Goal: Task Accomplishment & Management: Use online tool/utility

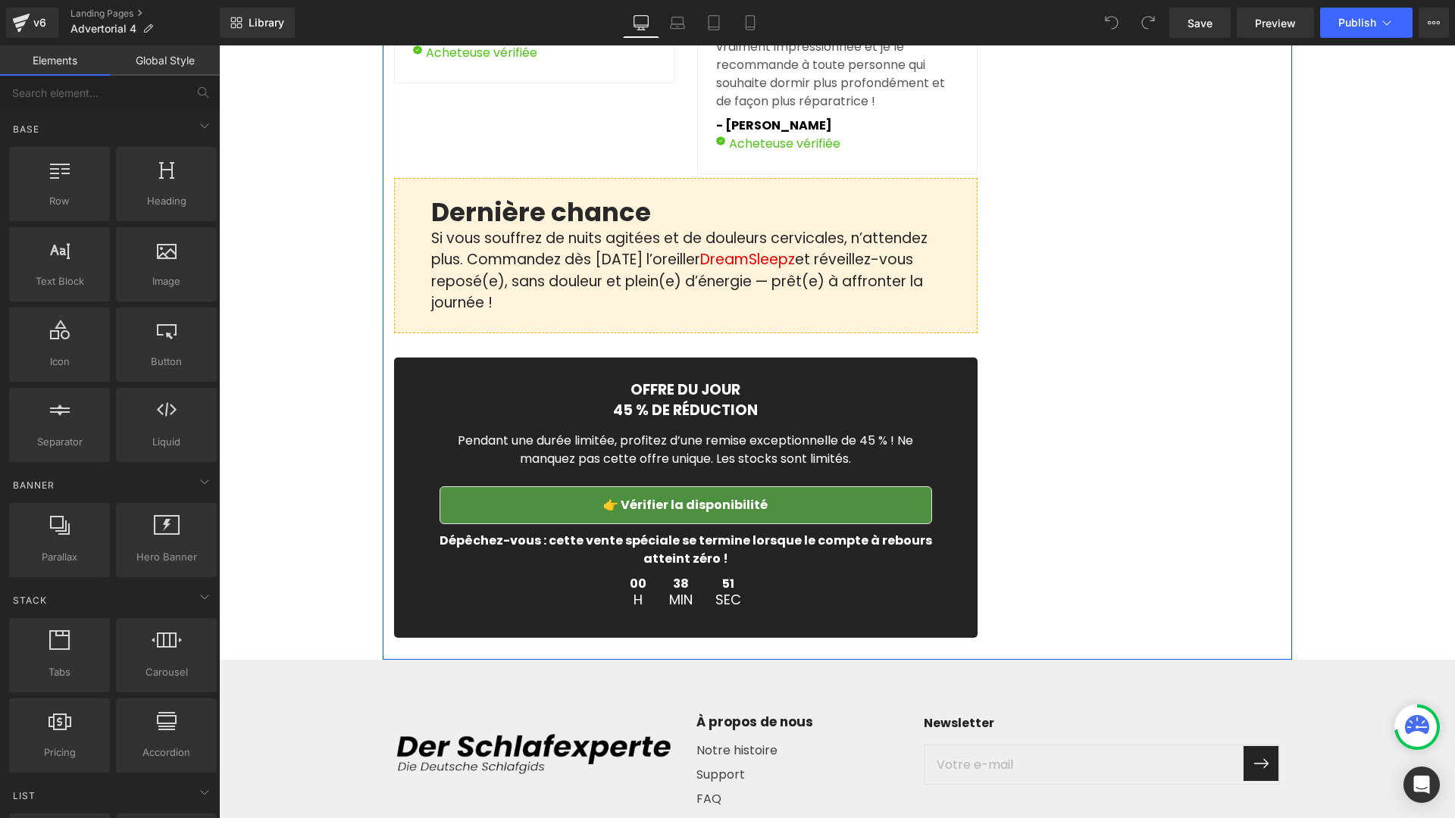
scroll to position [4979, 0]
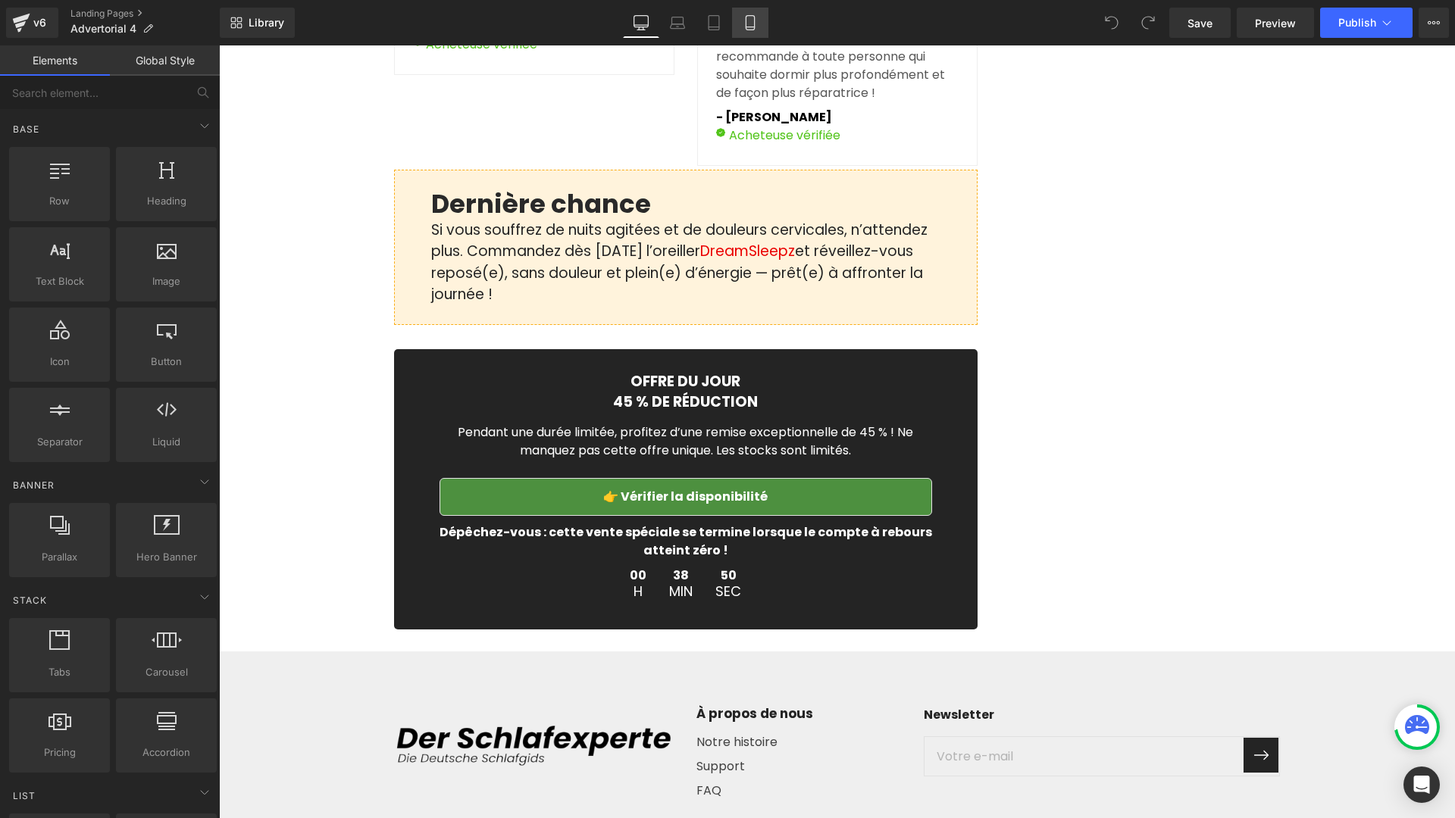
click at [751, 32] on link "Mobile" at bounding box center [750, 23] width 36 height 30
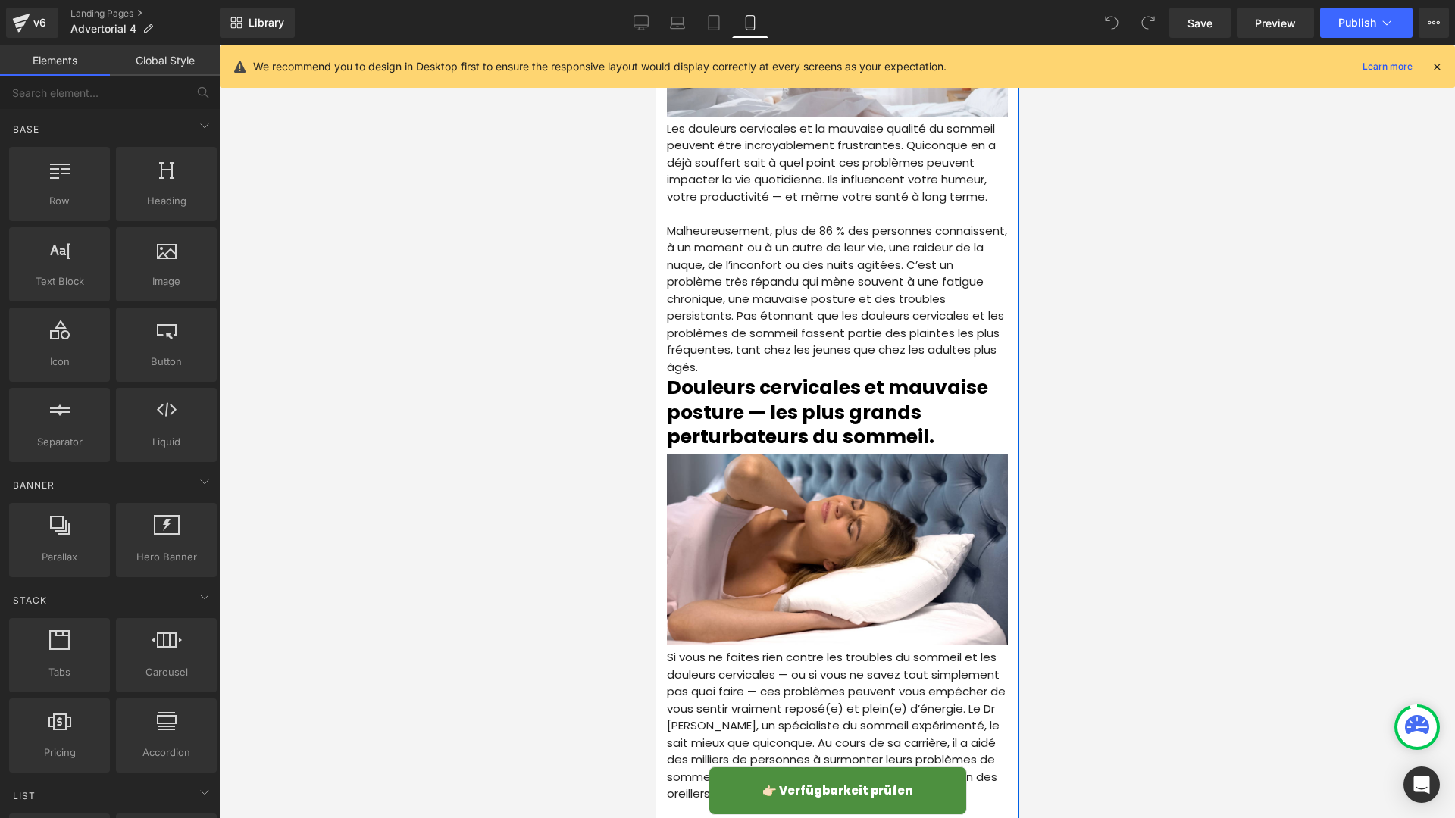
scroll to position [0, 0]
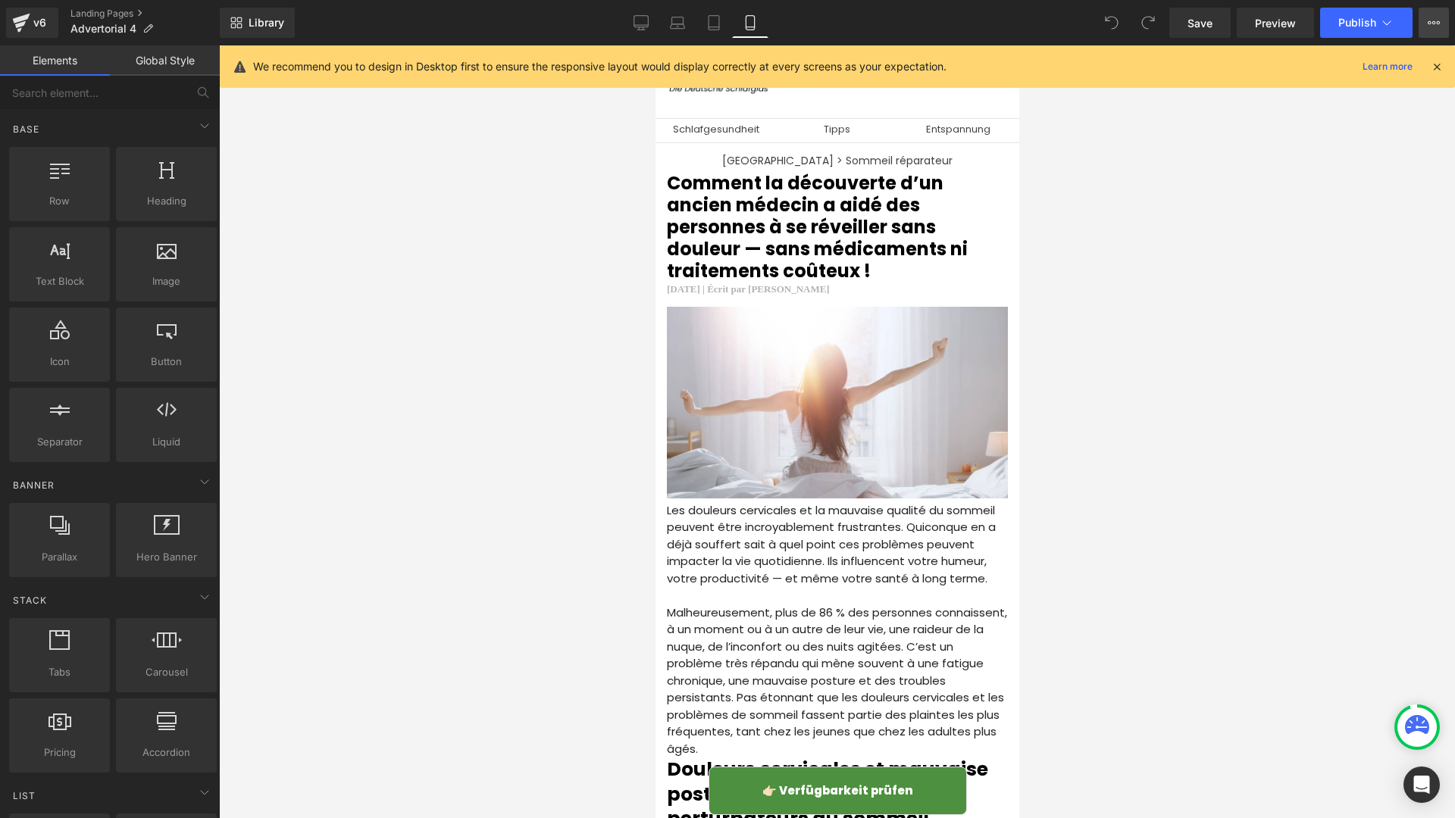
click at [1424, 23] on button "Upgrade Plan View Live Page View with current Template Save Template to Library…" at bounding box center [1434, 23] width 30 height 30
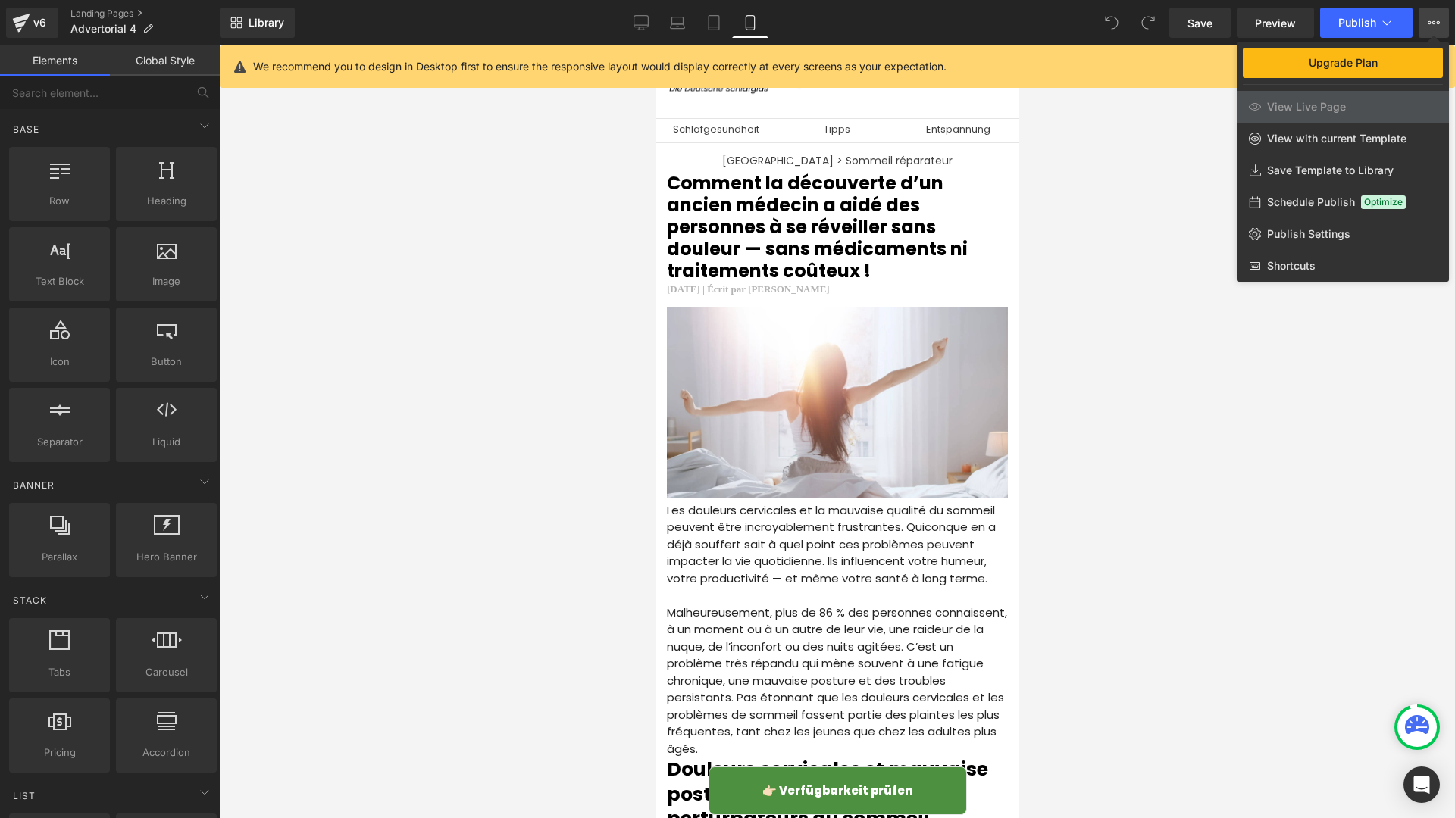
click at [1424, 23] on button "Upgrade Plan View Live Page View with current Template Save Template to Library…" at bounding box center [1434, 23] width 30 height 30
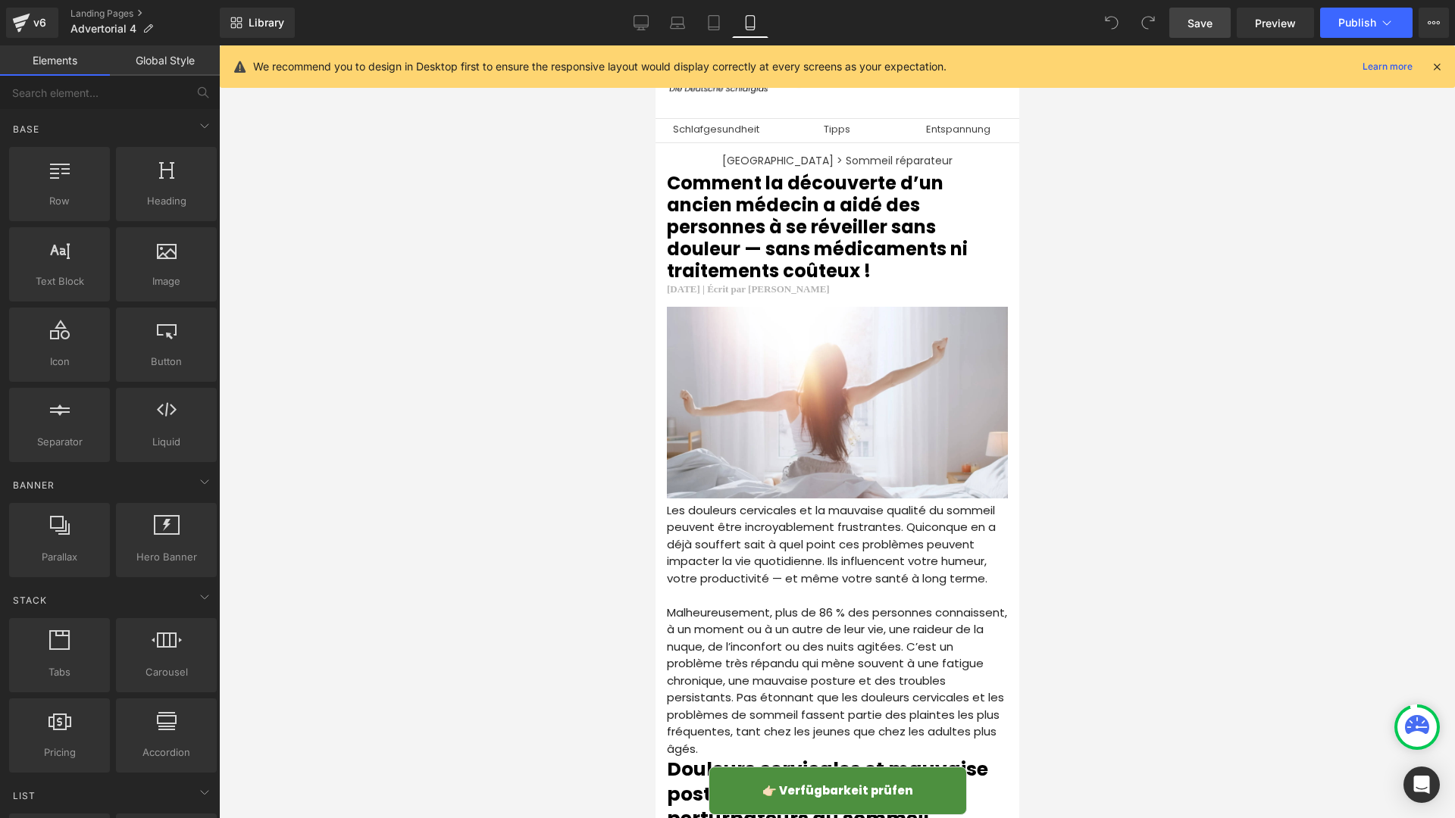
click at [1192, 27] on span "Save" at bounding box center [1200, 23] width 25 height 16
click at [1424, 21] on button "Upgrade Plan View Live Page View with current Template Save Template to Library…" at bounding box center [1434, 23] width 30 height 30
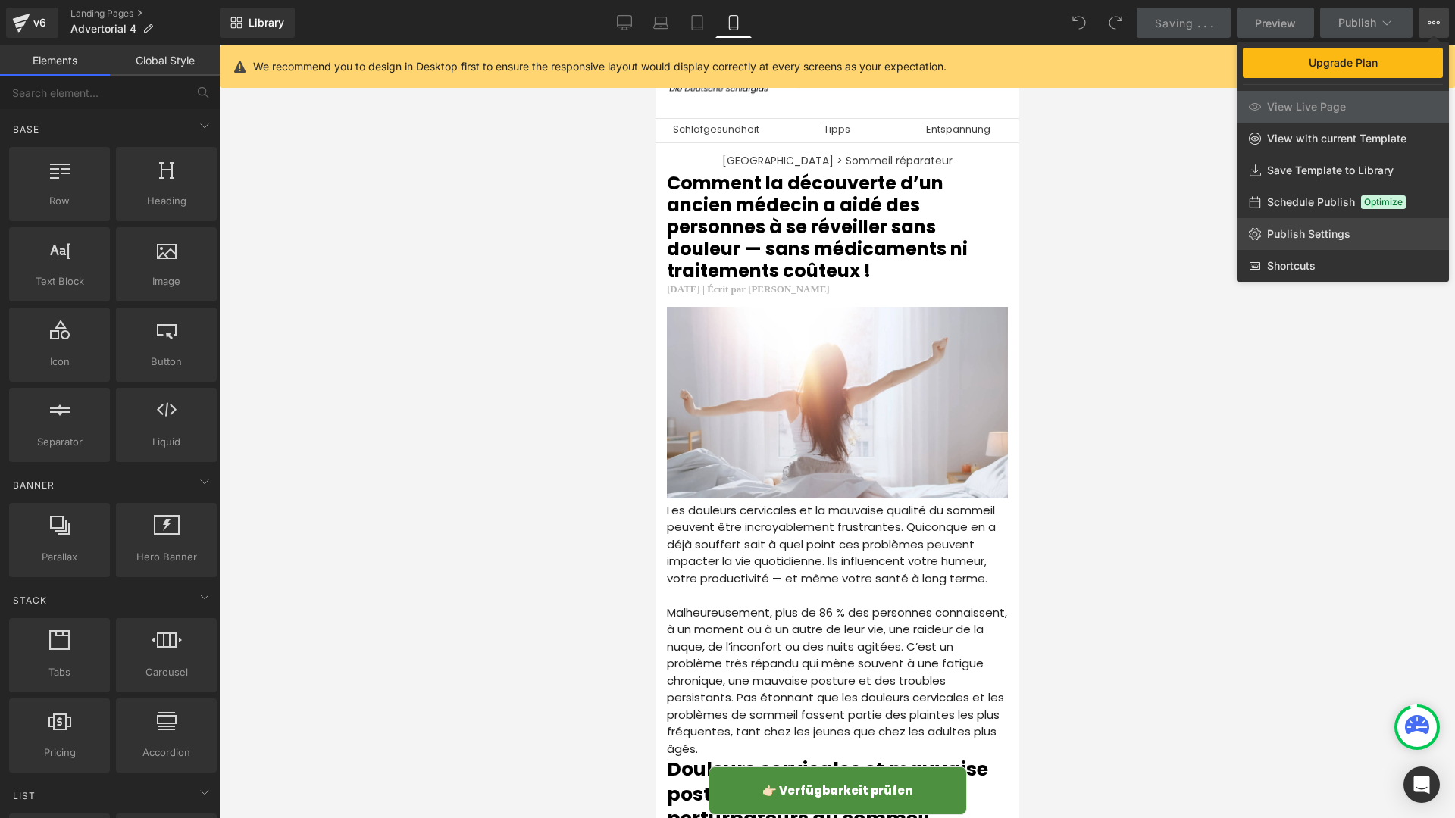
click at [1334, 225] on link "Publish Settings" at bounding box center [1343, 234] width 212 height 32
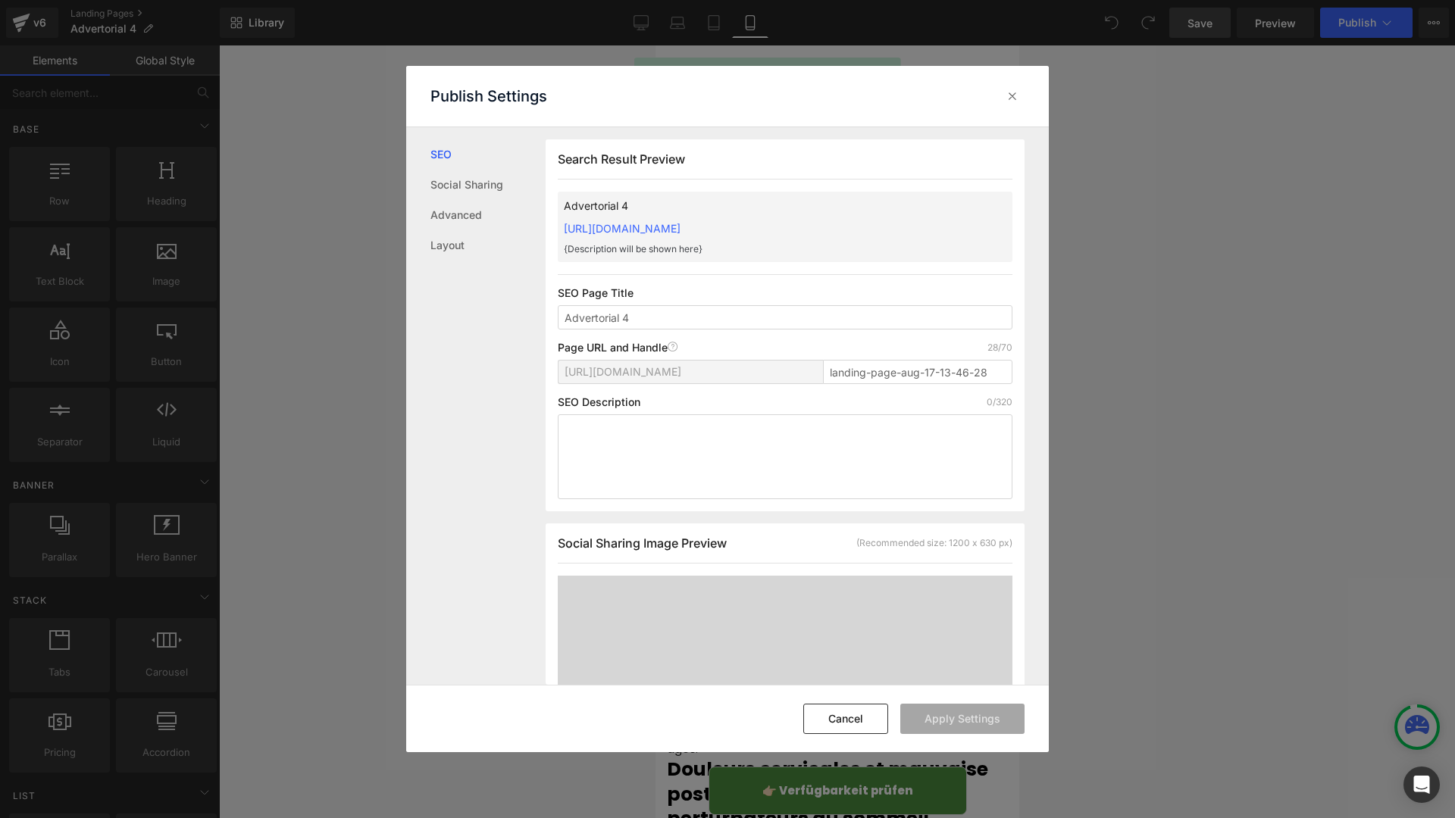
scroll to position [1, 0]
click at [940, 373] on input "landing-page-aug-17-13-46-28" at bounding box center [917, 371] width 189 height 24
type input "adv4"
click at [992, 718] on button "Apply Settings" at bounding box center [962, 719] width 124 height 30
click at [1008, 96] on icon at bounding box center [1012, 96] width 15 height 15
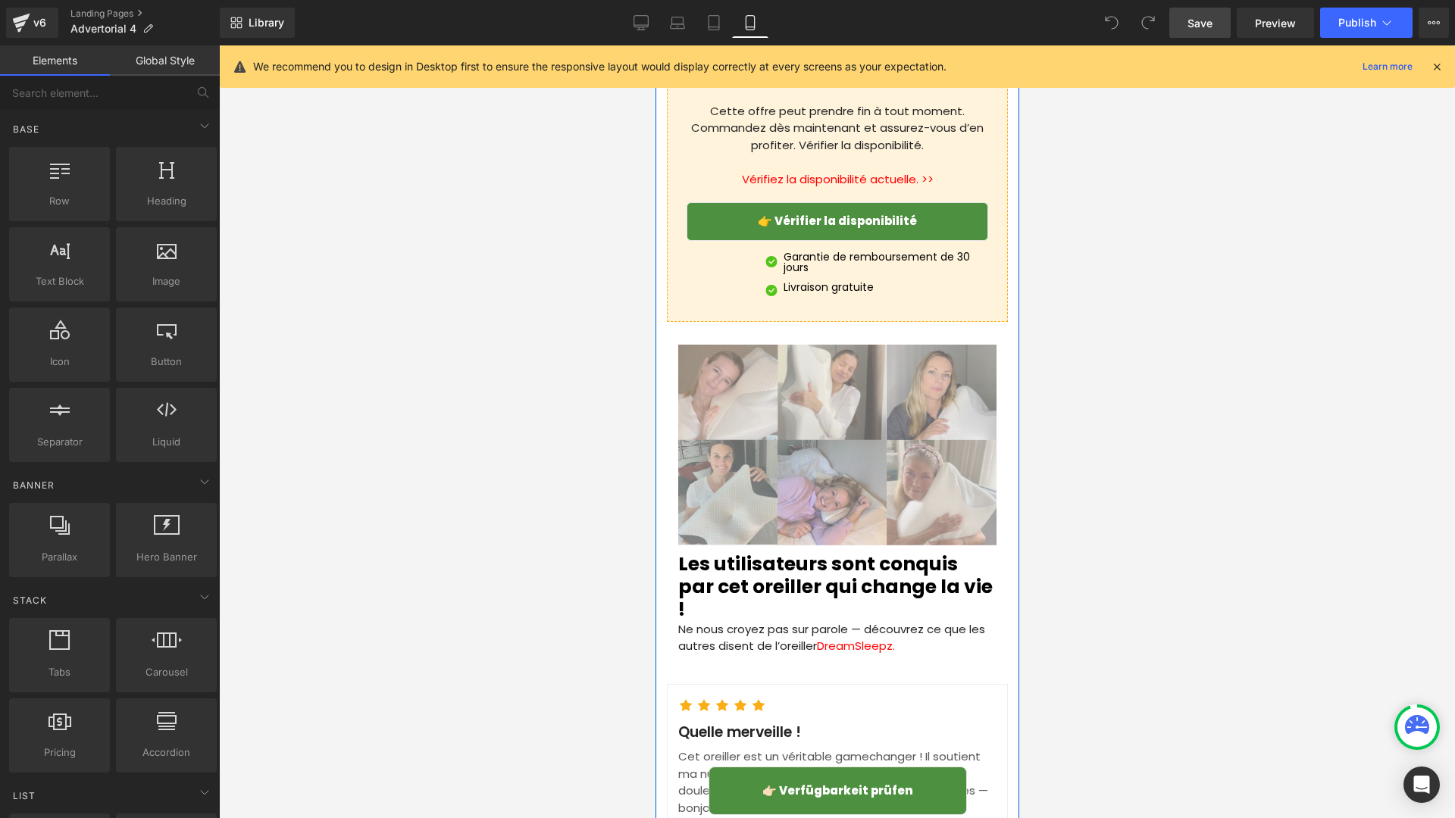
scroll to position [5100, 0]
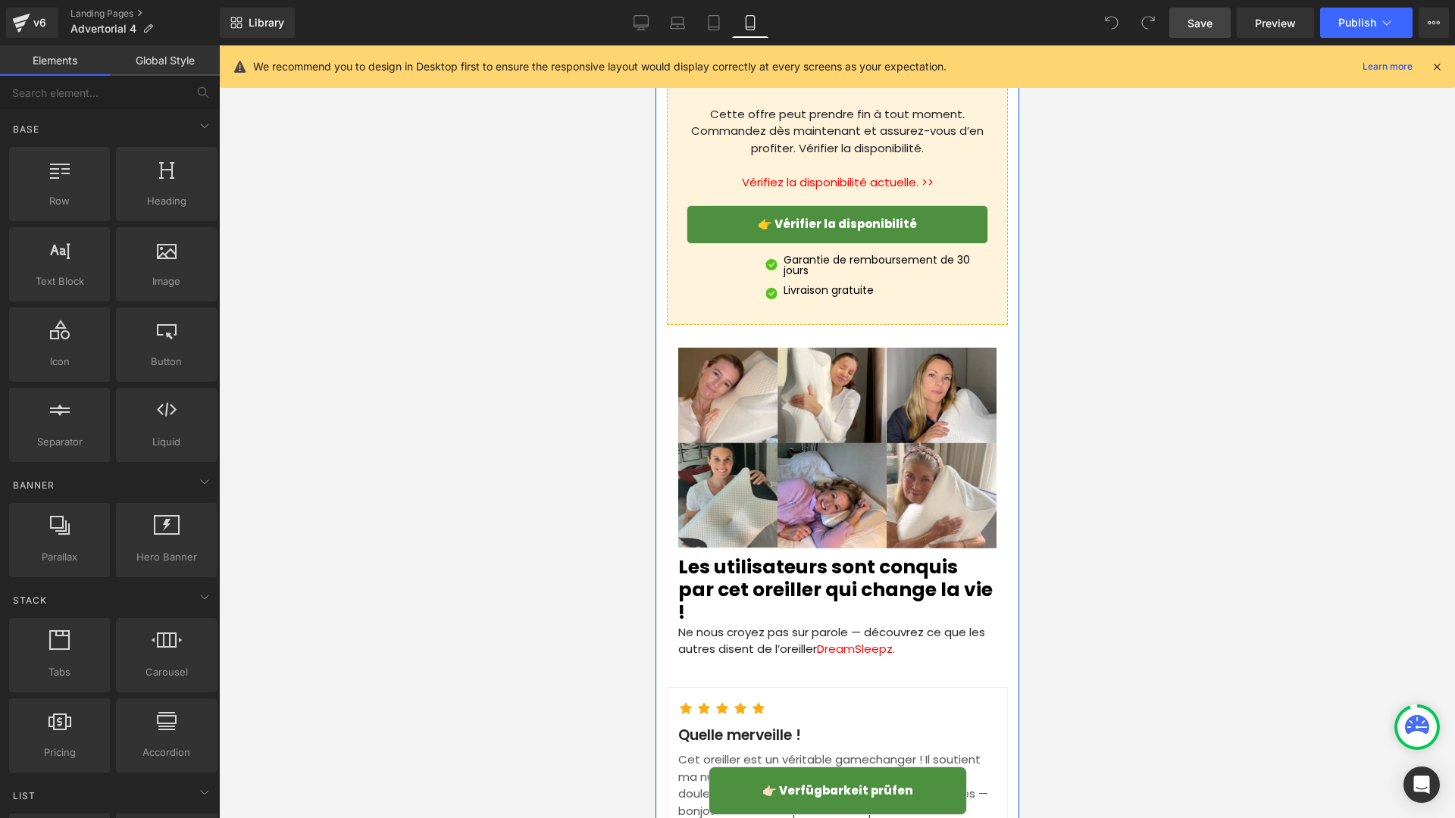
click at [855, 216] on link at bounding box center [862, 225] width 16 height 18
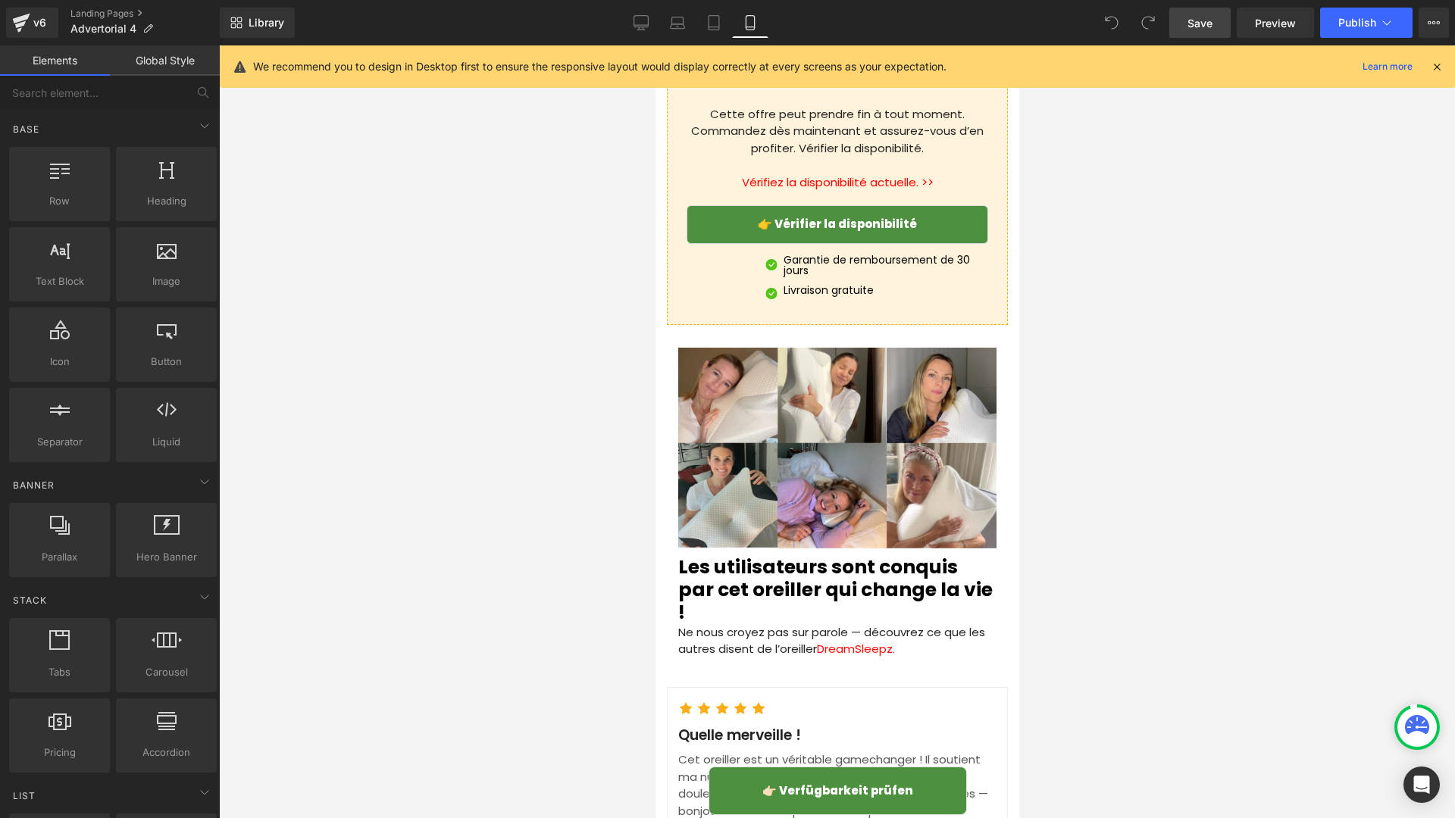
click at [711, 205] on link "👉 Vérifier la disponibilité" at bounding box center [837, 224] width 302 height 39
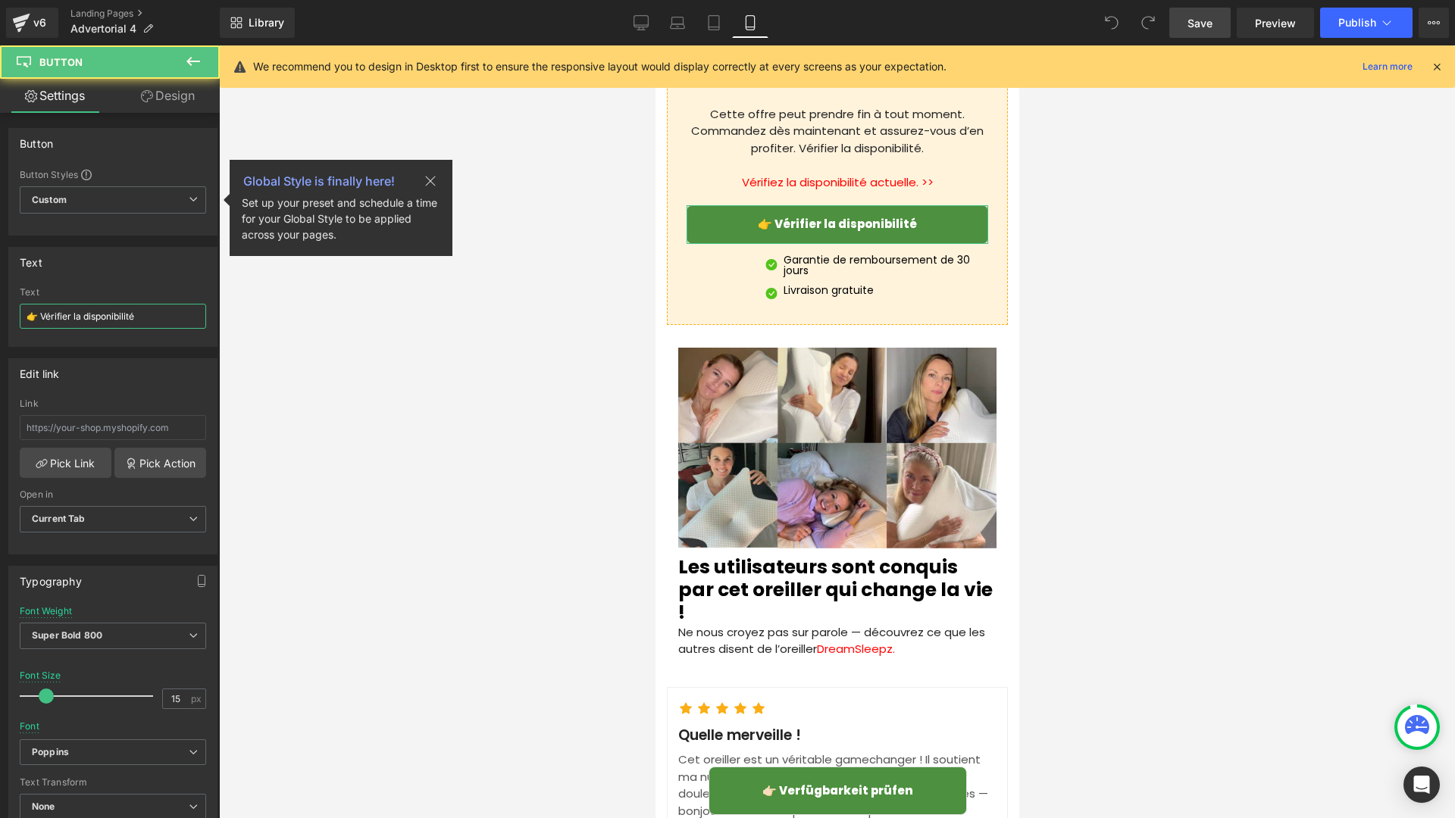
click at [108, 310] on input "👉 Vérifier la disponibilité" at bounding box center [113, 316] width 186 height 25
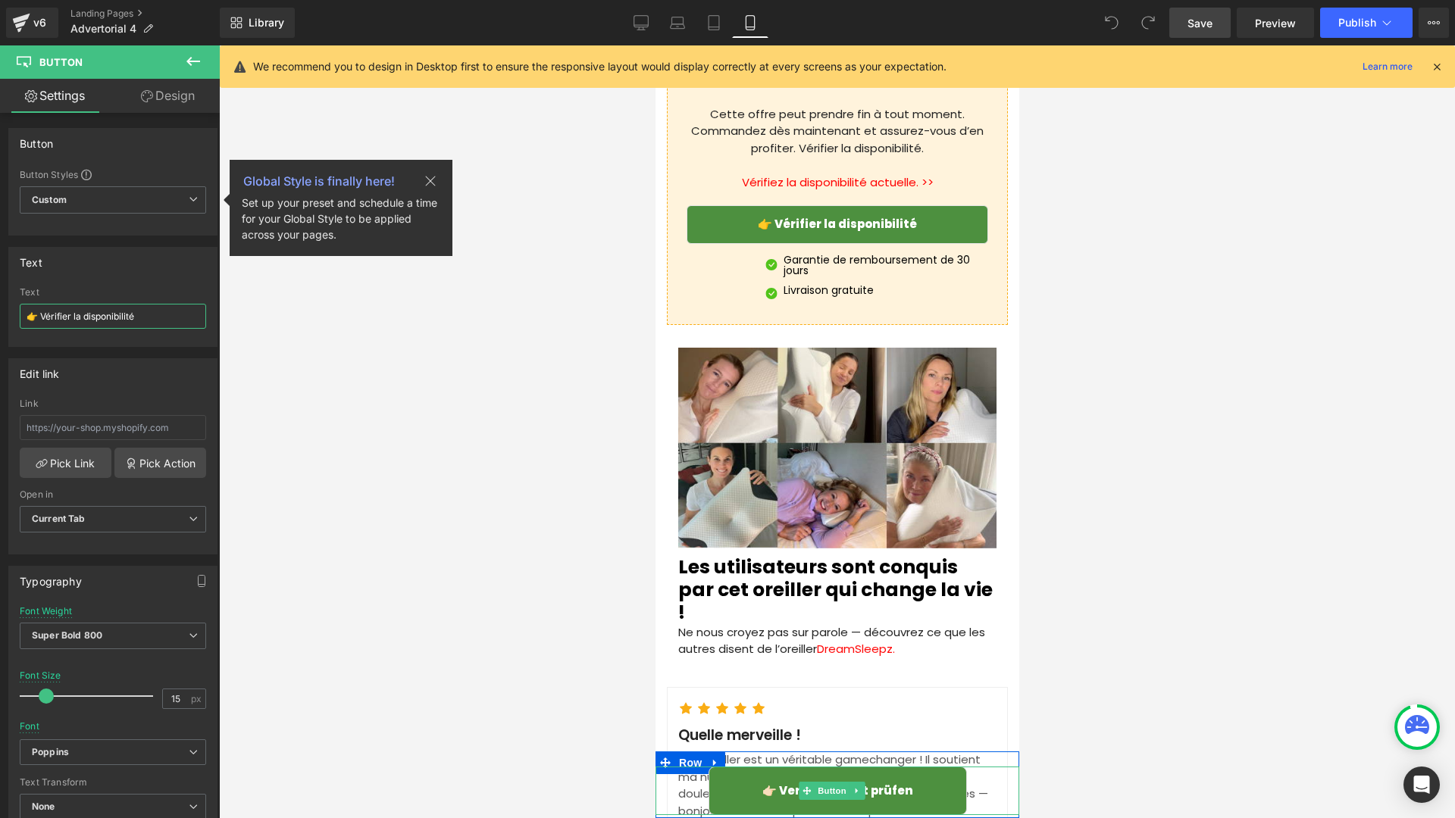
drag, startPoint x: 806, startPoint y: 789, endPoint x: 790, endPoint y: 789, distance: 15.9
click at [807, 789] on icon at bounding box center [806, 791] width 8 height 8
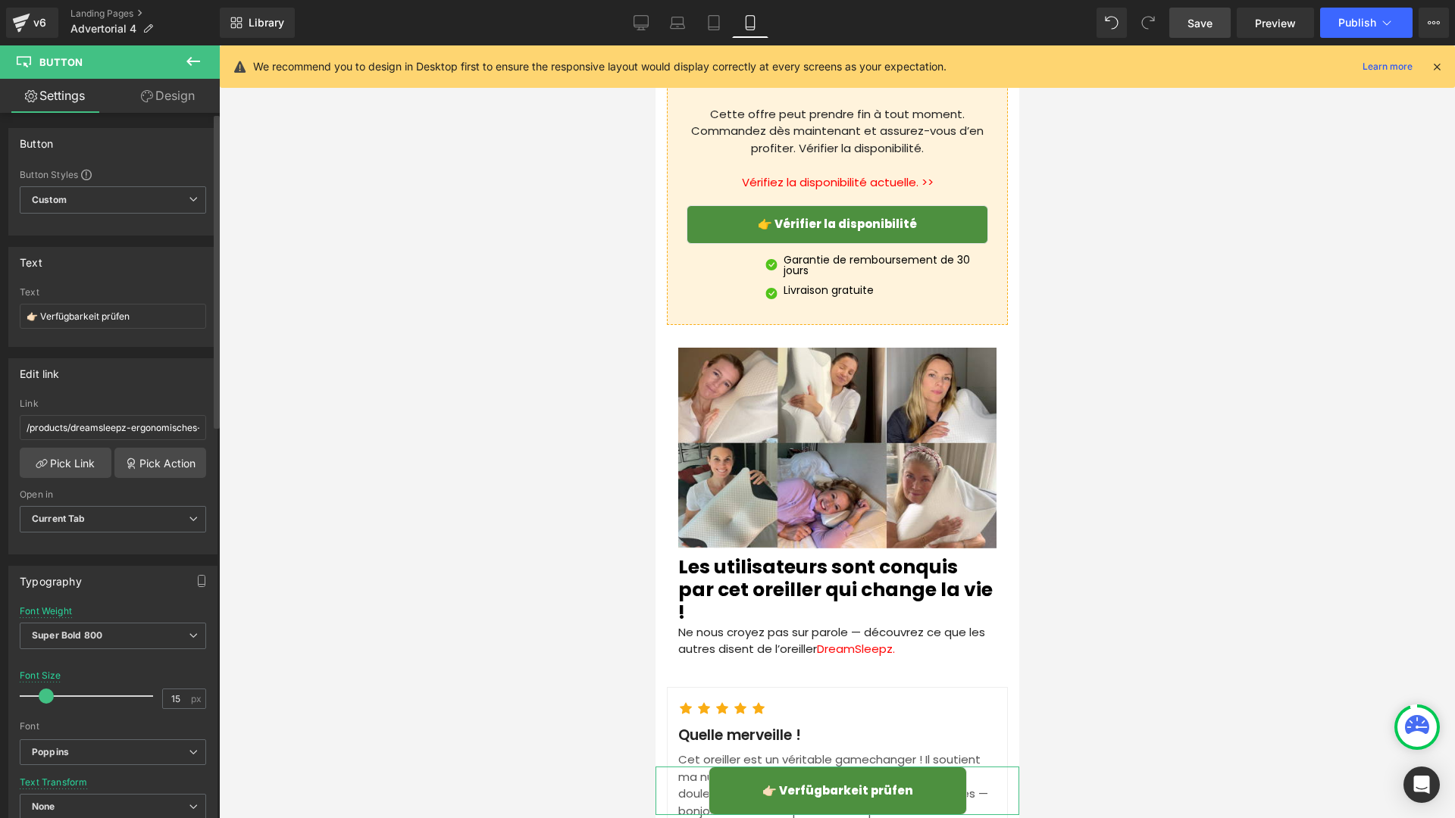
click at [160, 335] on div "Text 👉🏻 Verfügbarkeit prüfen" at bounding box center [113, 316] width 186 height 59
click at [163, 321] on input "👉🏻 Verfügbarkeit prüfen" at bounding box center [113, 316] width 186 height 25
paste input "Vérifier la disponibilité"
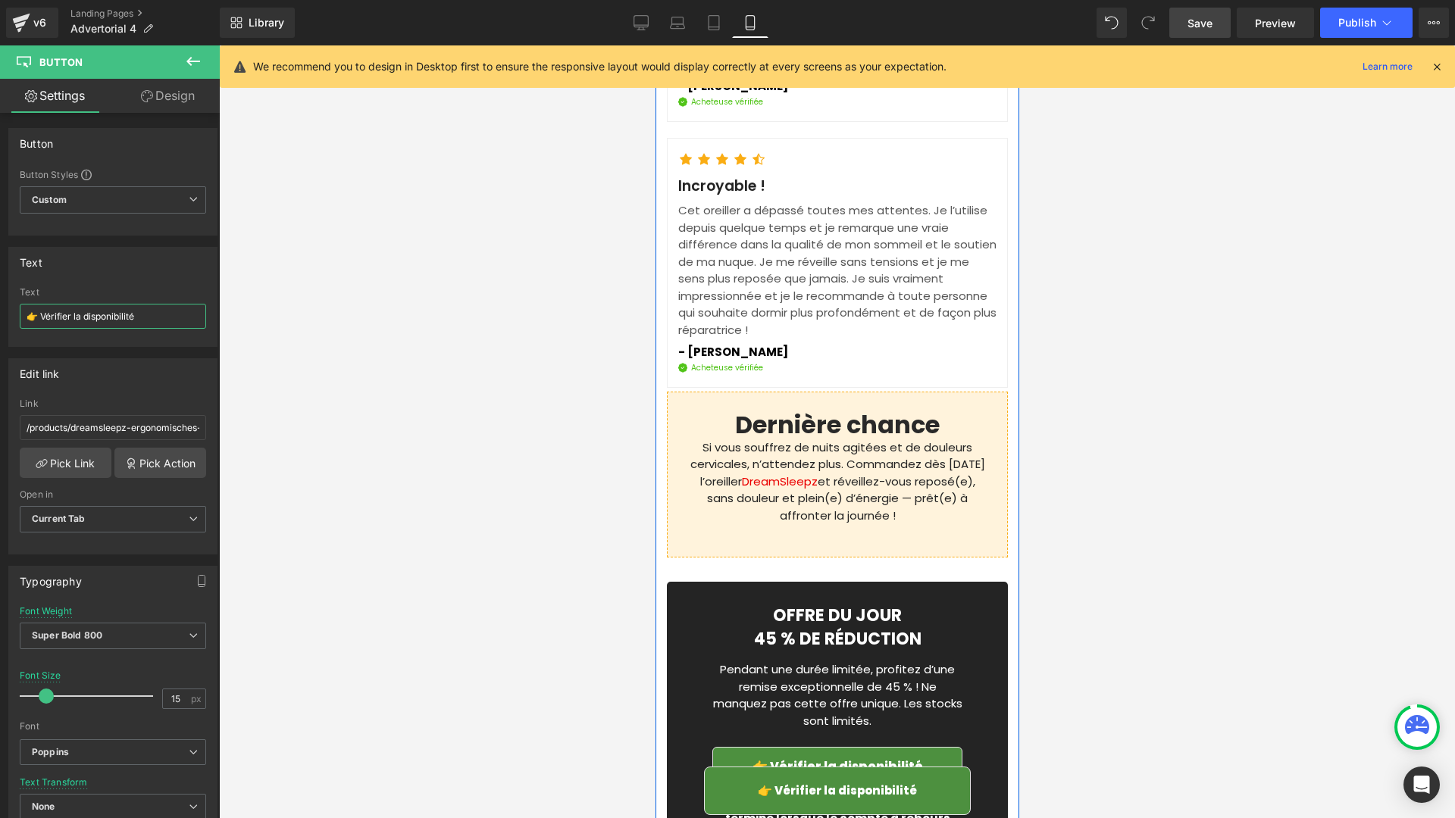
scroll to position [6695, 0]
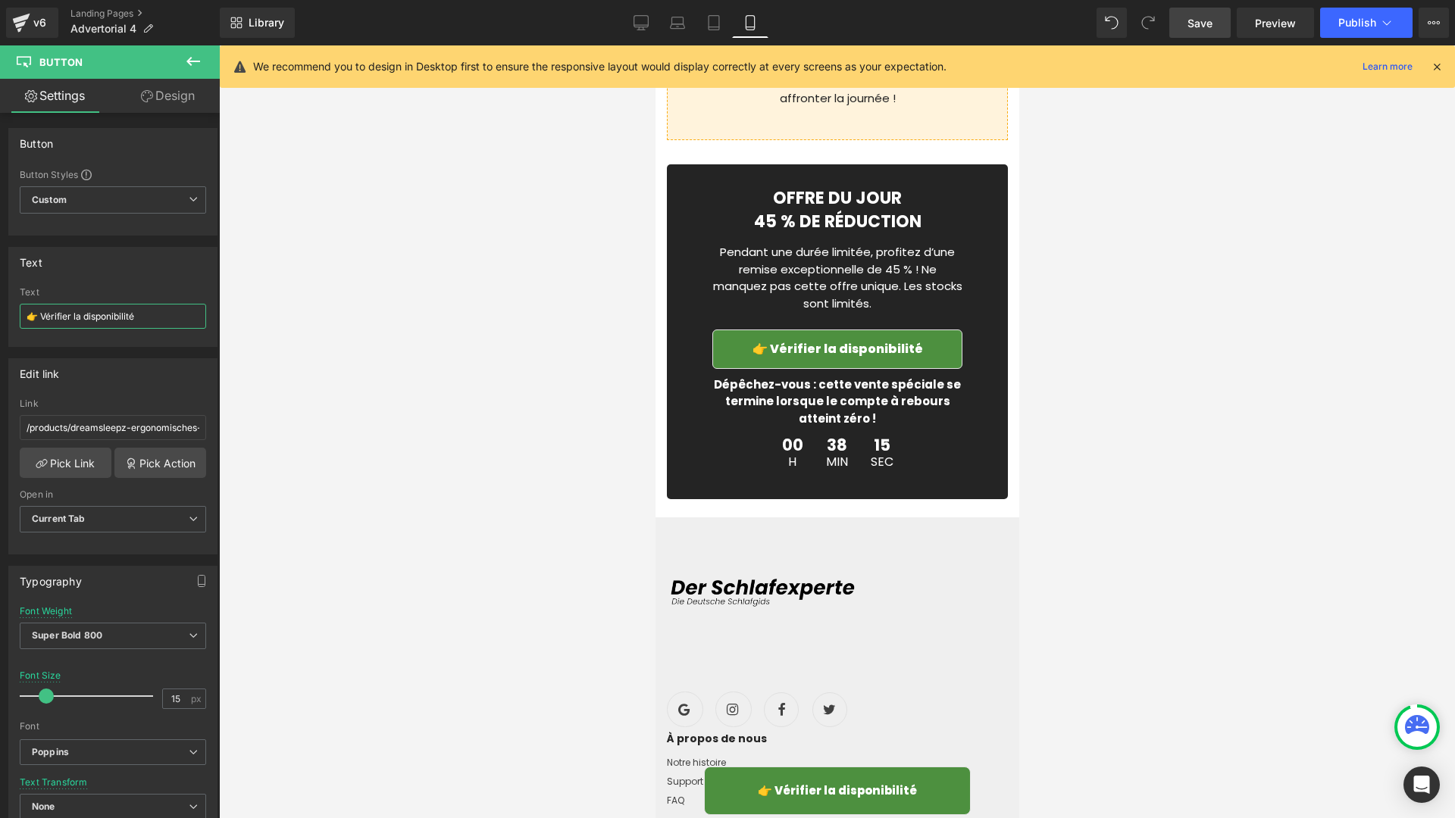
type input "👉 Vérifier la disponibilité"
click at [1210, 23] on span "Save" at bounding box center [1200, 23] width 25 height 16
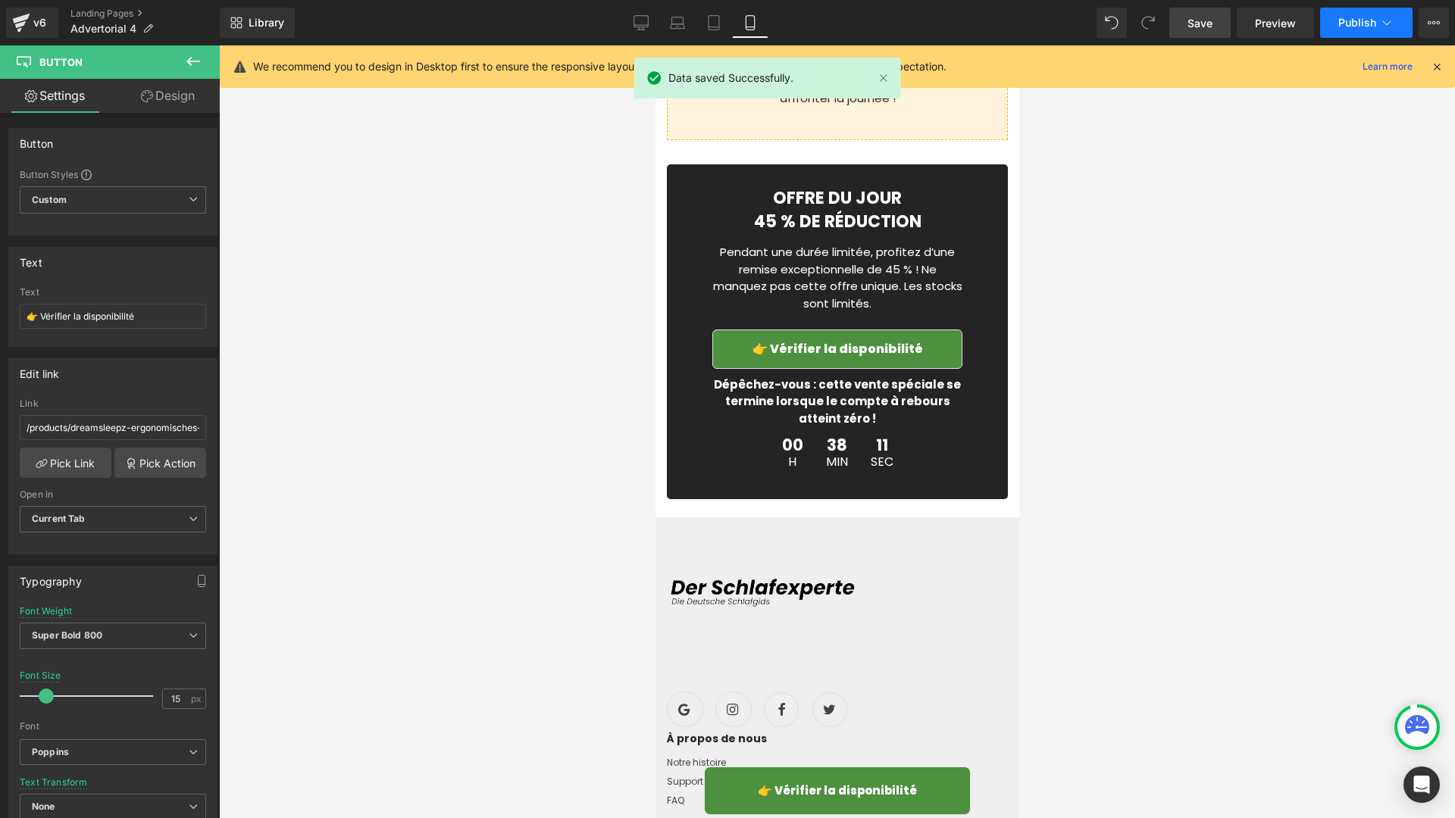
click at [1353, 23] on span "Publish" at bounding box center [1357, 23] width 38 height 12
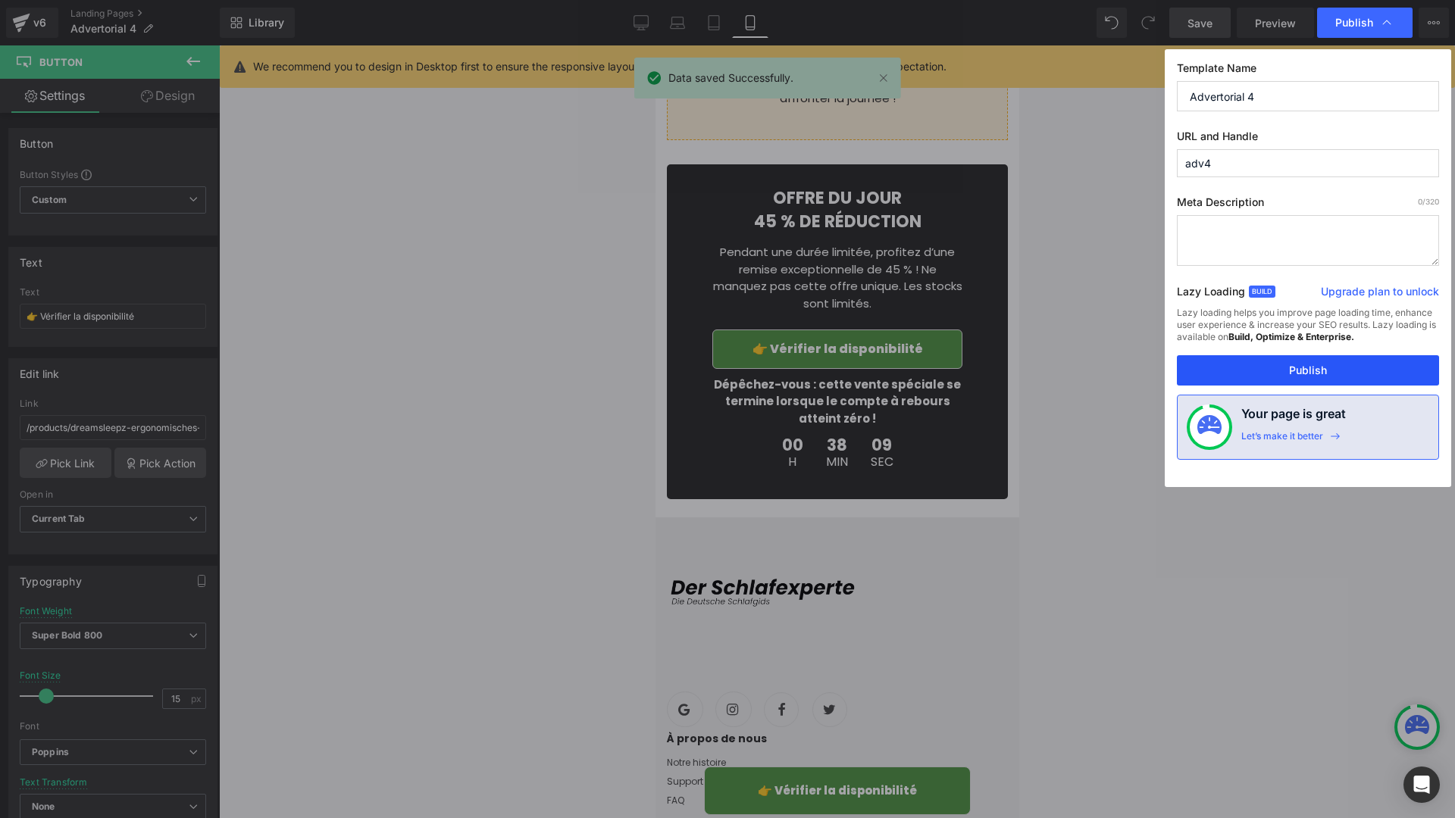
click at [1231, 375] on button "Publish" at bounding box center [1308, 370] width 262 height 30
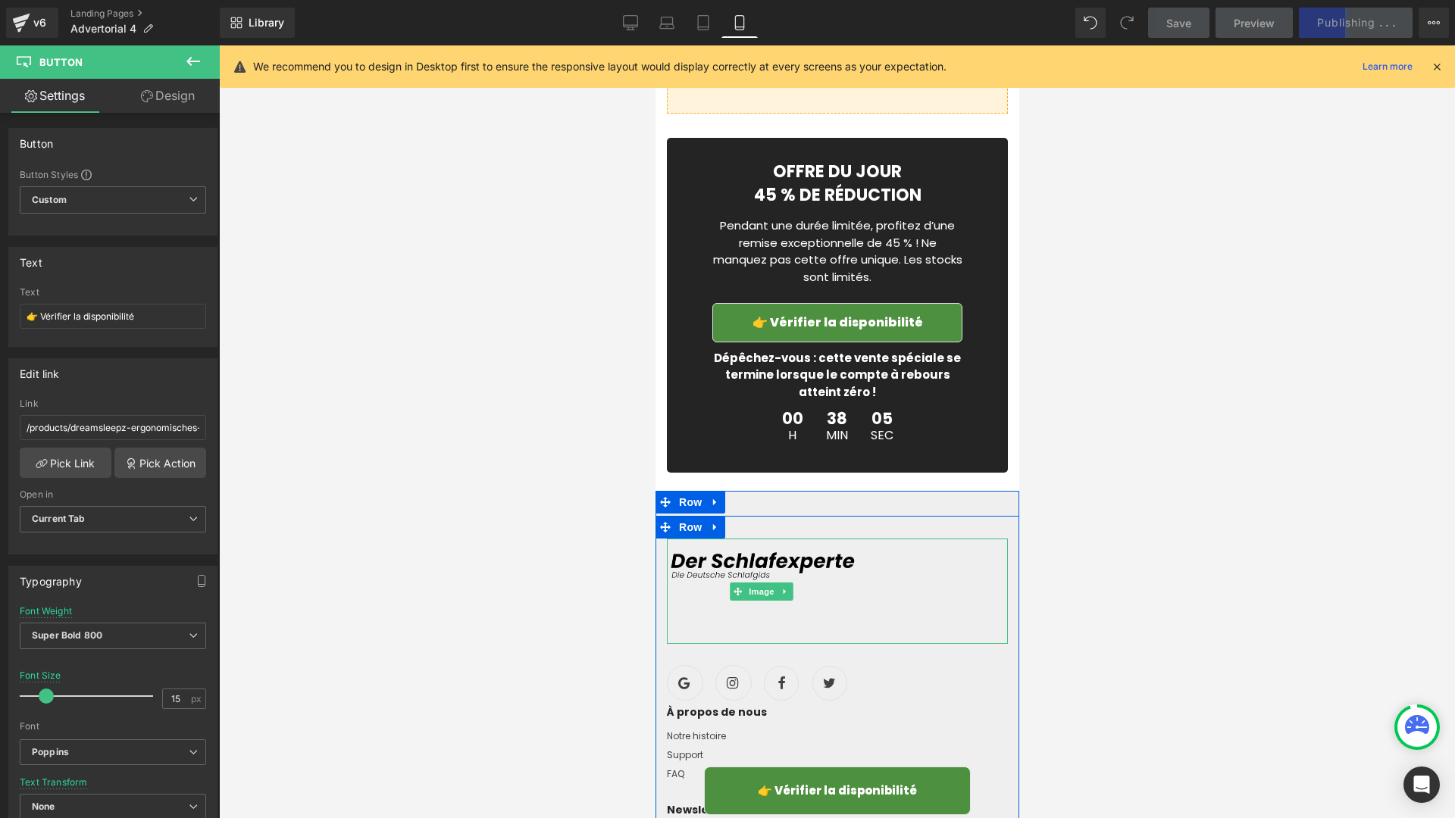
scroll to position [6491, 0]
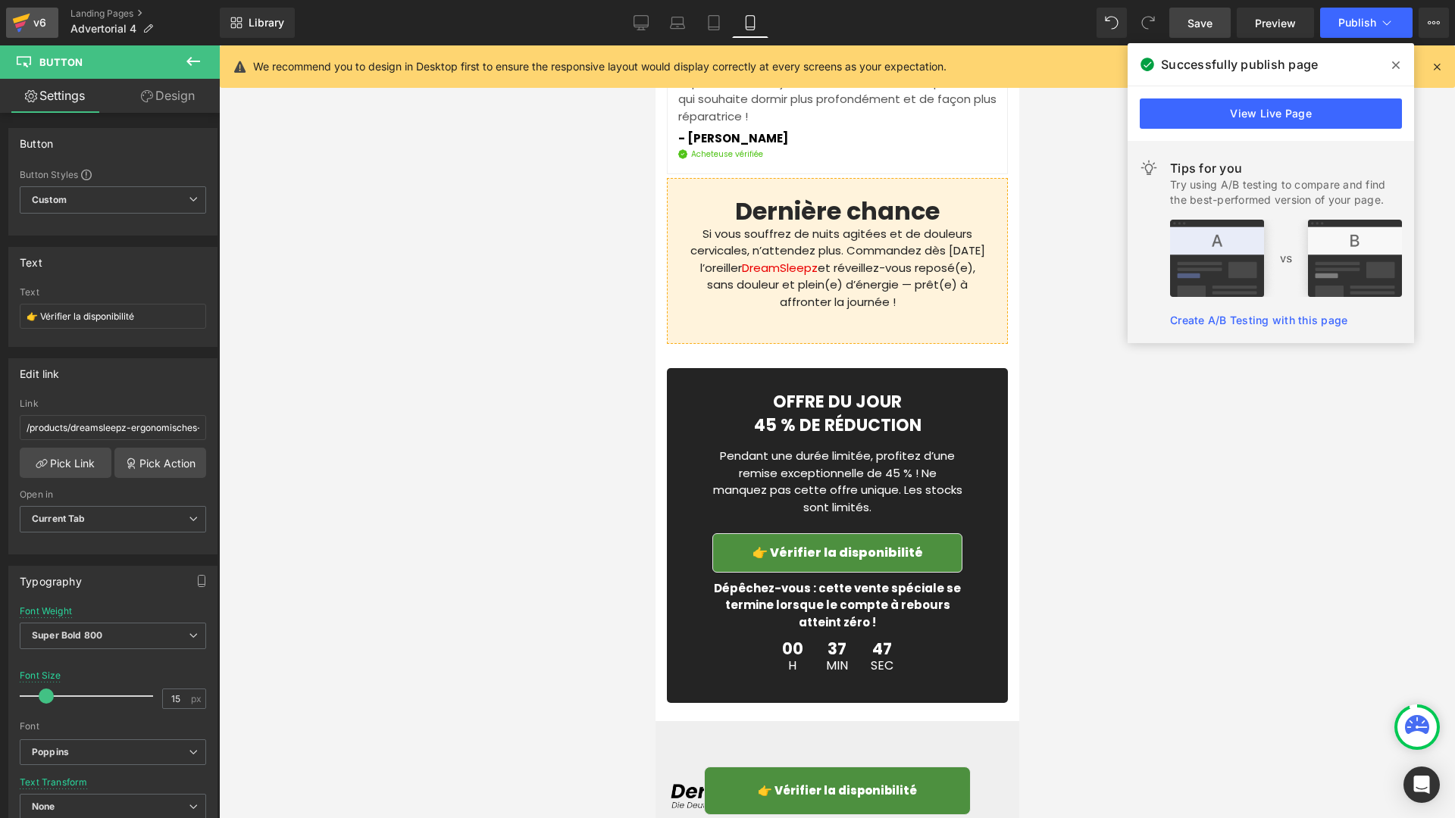
click at [31, 28] on div "v6" at bounding box center [39, 23] width 19 height 20
